Goal: Submit feedback/report problem

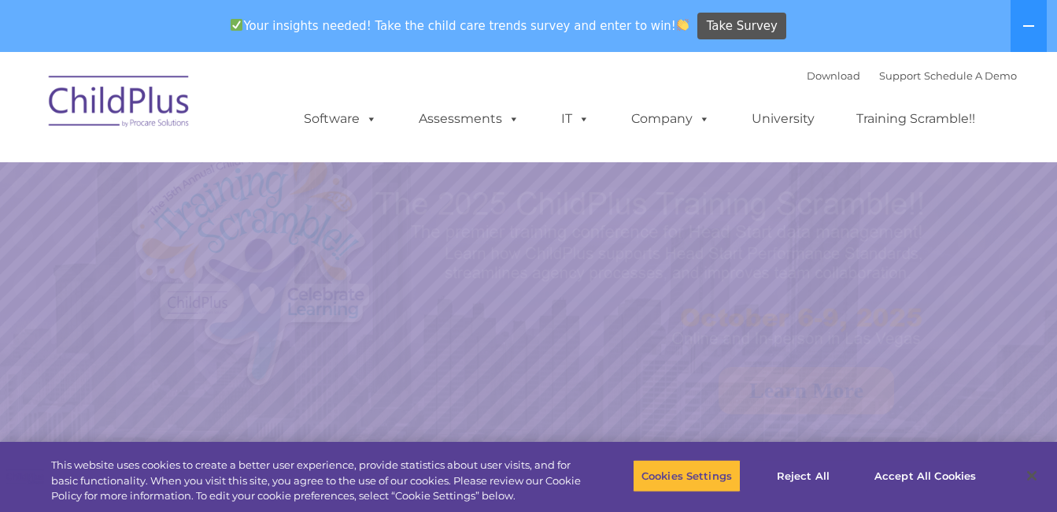
select select "MEDIUM"
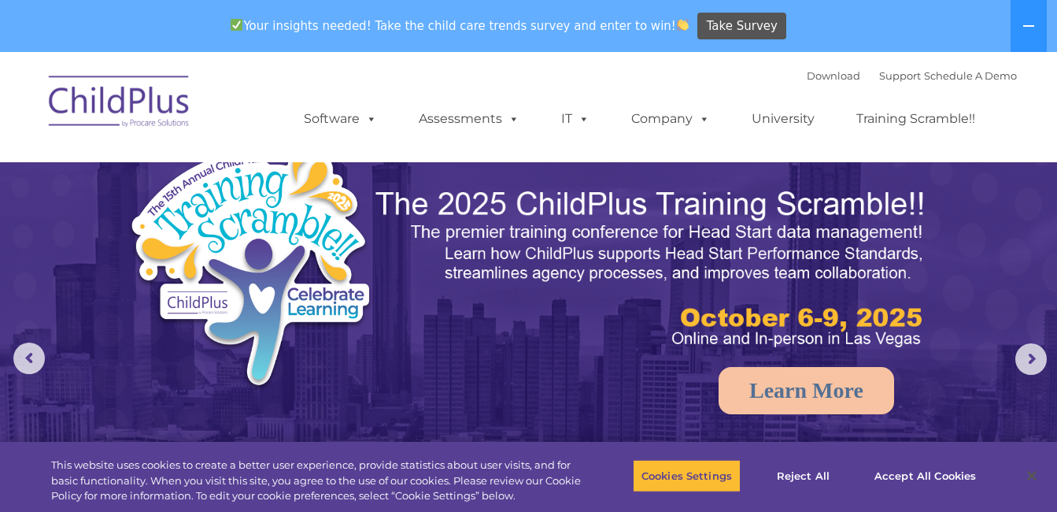
drag, startPoint x: 1019, startPoint y: 25, endPoint x: 1068, endPoint y: 463, distance: 440.5
click at [1019, 25] on button at bounding box center [1029, 26] width 36 height 52
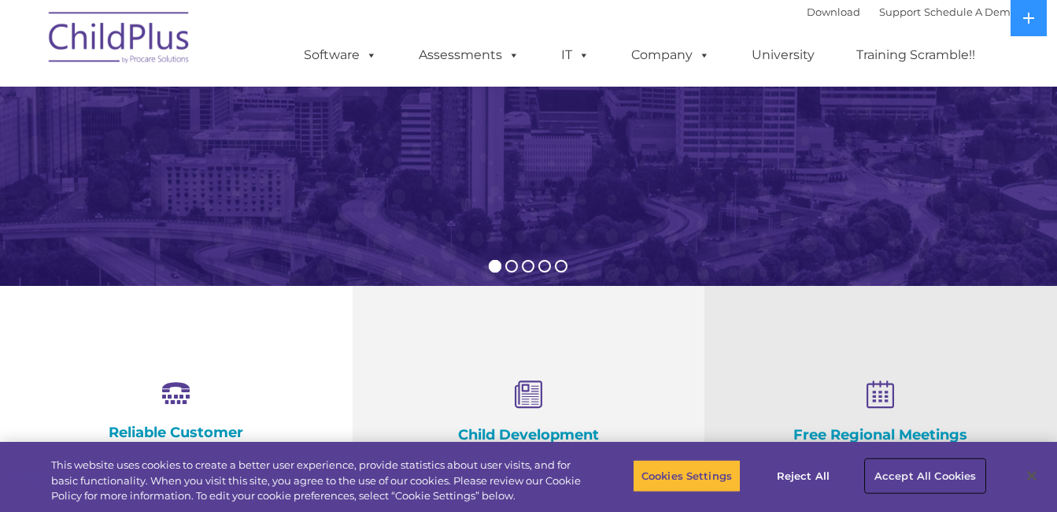
click at [917, 490] on button "Accept All Cookies" at bounding box center [925, 475] width 119 height 33
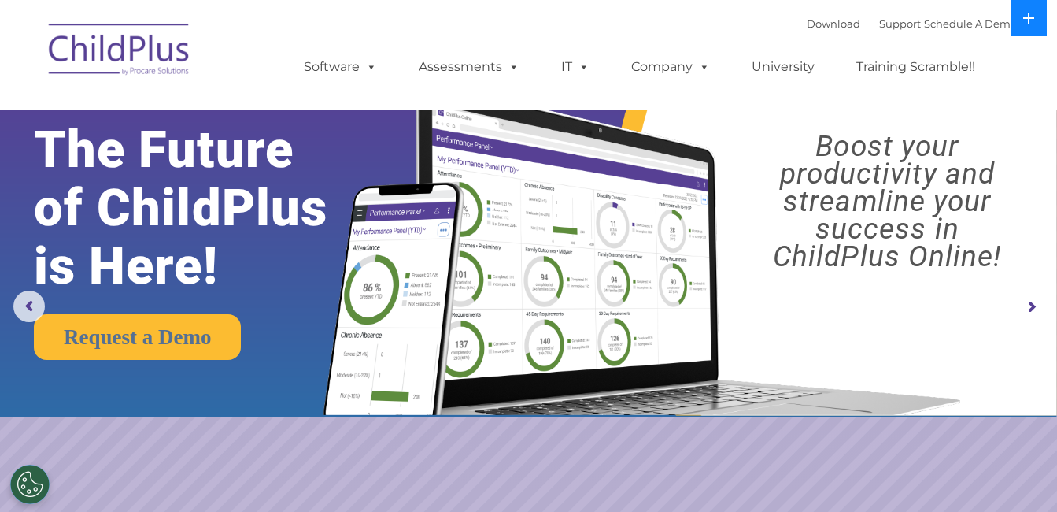
click at [1022, 18] on button at bounding box center [1029, 18] width 36 height 36
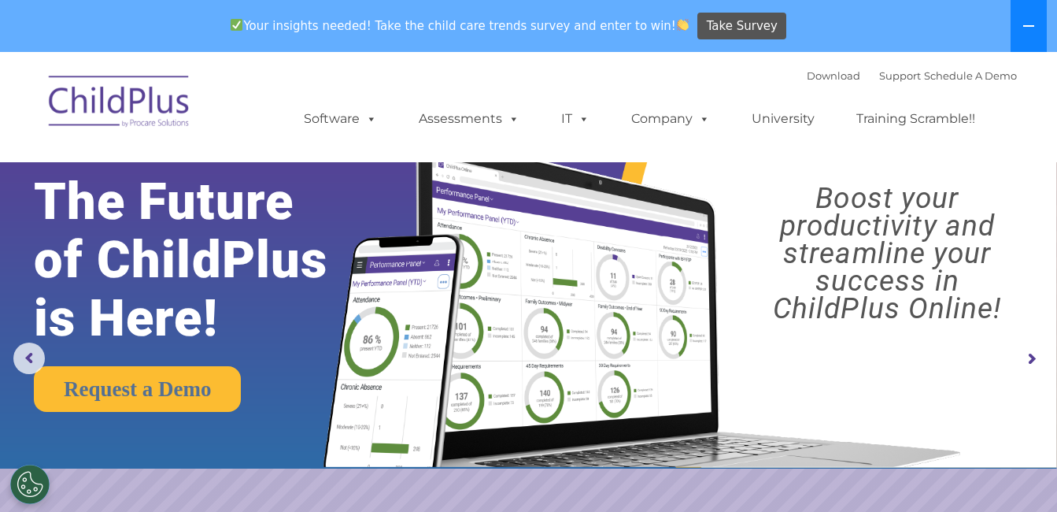
click at [1043, 31] on button at bounding box center [1029, 26] width 36 height 52
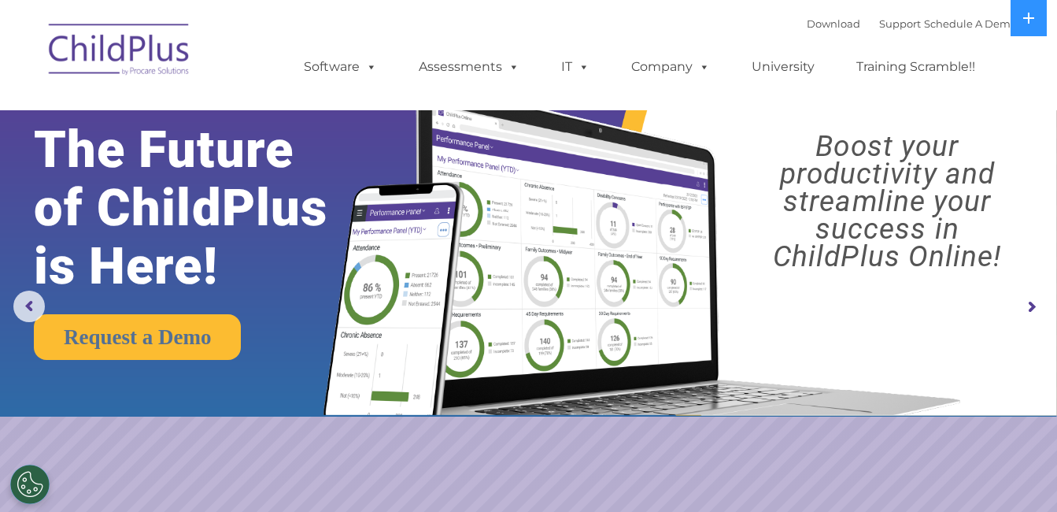
click at [113, 53] on img at bounding box center [119, 52] width 157 height 79
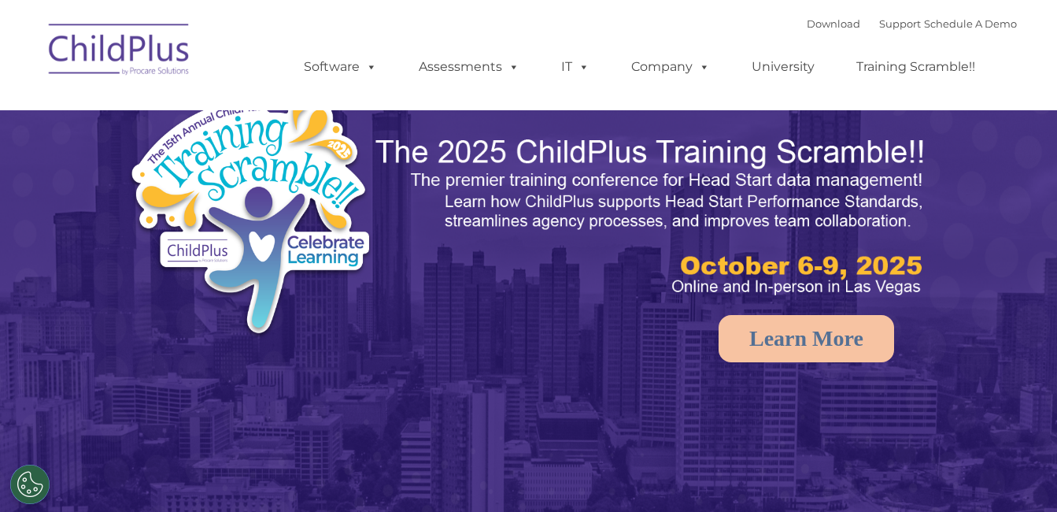
select select "MEDIUM"
